Goal: Information Seeking & Learning: Learn about a topic

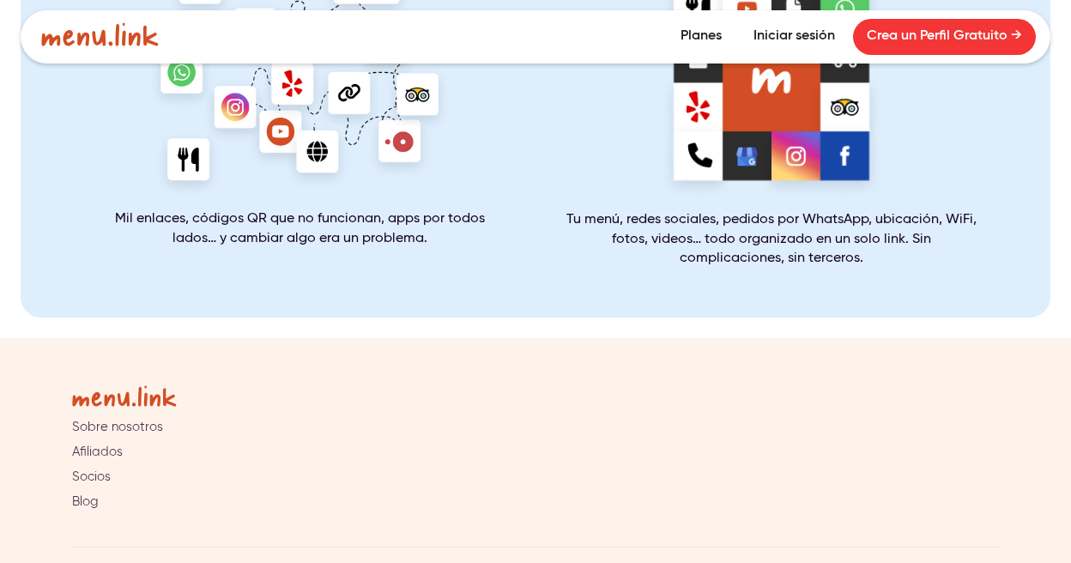
scroll to position [3476, 0]
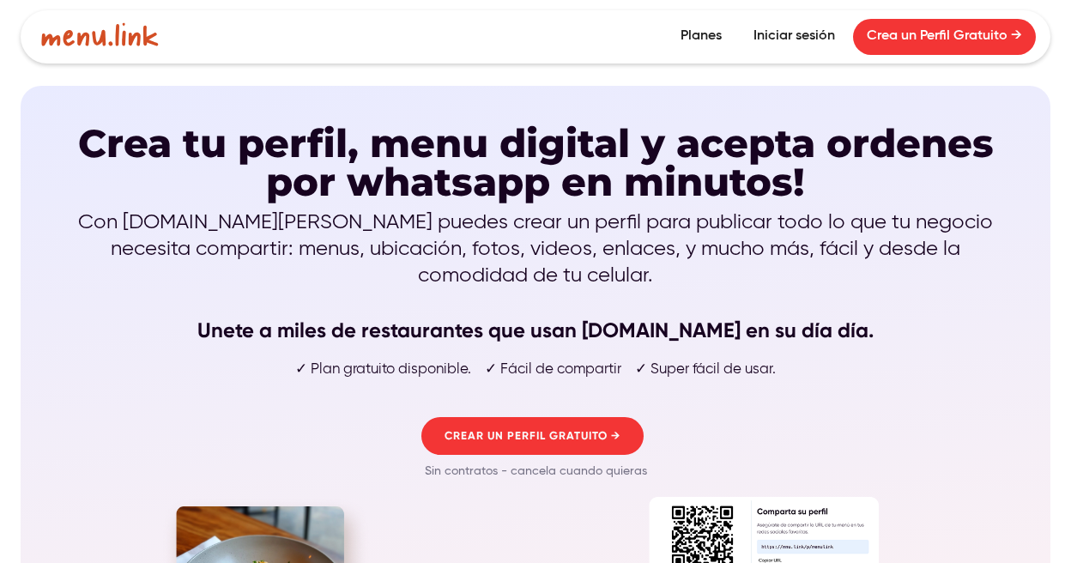
click at [710, 35] on link "Planes" at bounding box center [701, 37] width 69 height 36
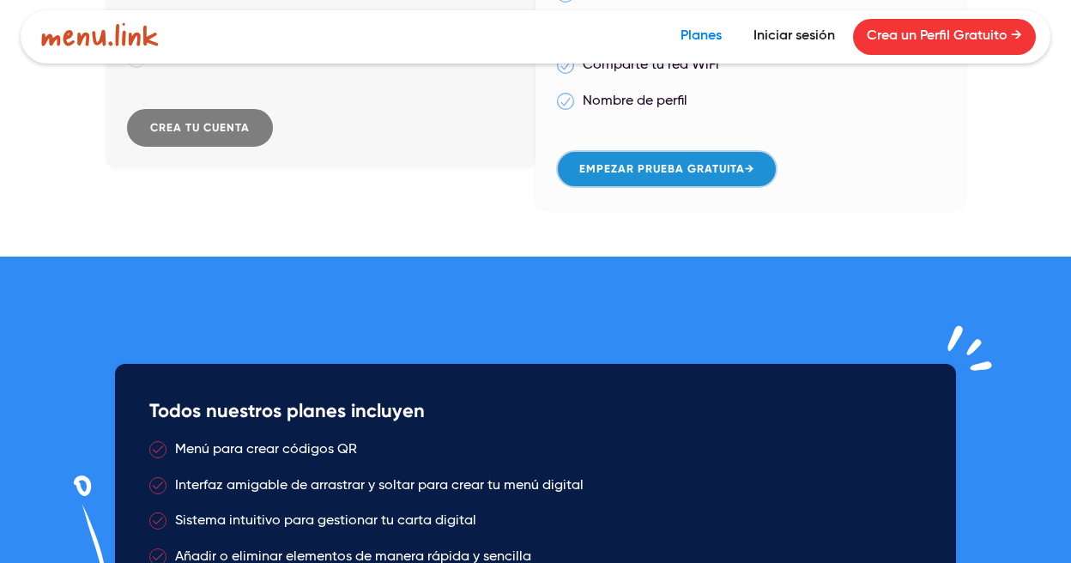
scroll to position [577, 0]
